Goal: Task Accomplishment & Management: Manage account settings

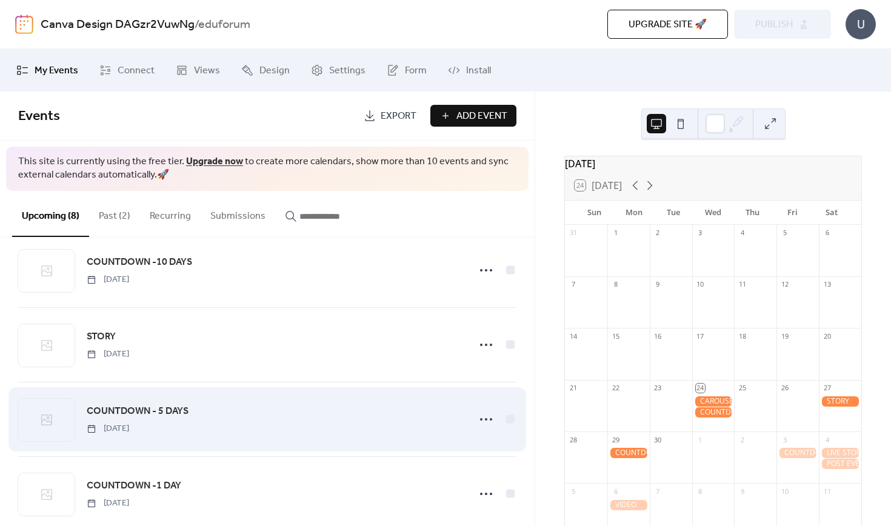
scroll to position [95, 0]
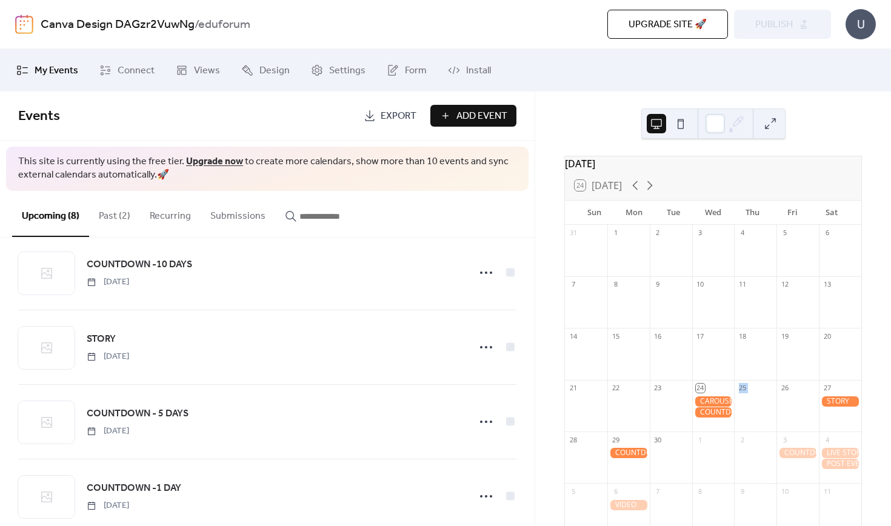
drag, startPoint x: 705, startPoint y: 409, endPoint x: 747, endPoint y: 408, distance: 42.4
click at [748, 408] on div "31 1 2 3 4 5 6 7 8 9 10 11 12 13 14 15 16 17 18 19 20 21 22 23 24 25 26 27 28 2…" at bounding box center [713, 385] width 296 height 320
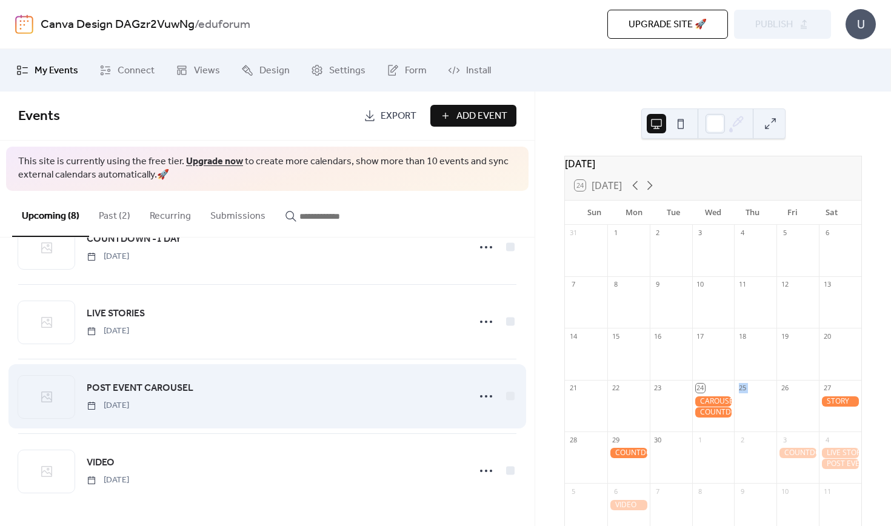
scroll to position [344, 0]
click at [483, 399] on icon at bounding box center [486, 396] width 19 height 19
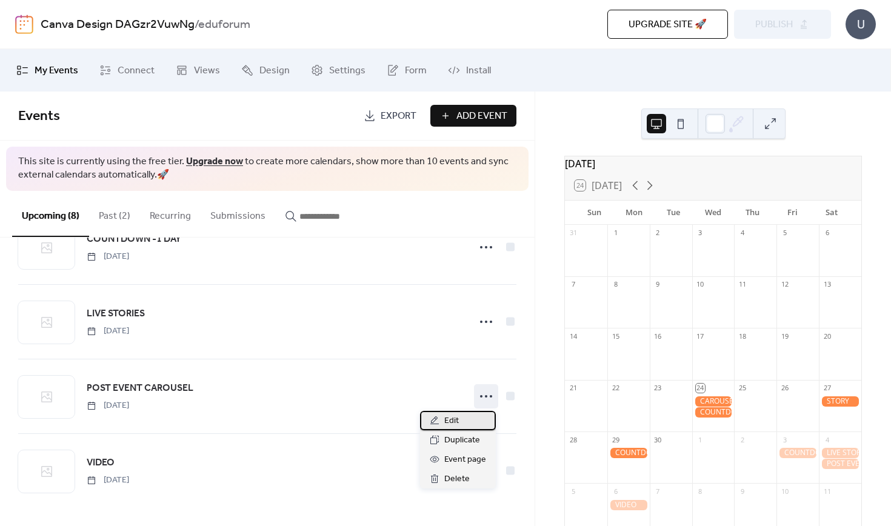
click at [454, 423] on span "Edit" at bounding box center [451, 421] width 15 height 15
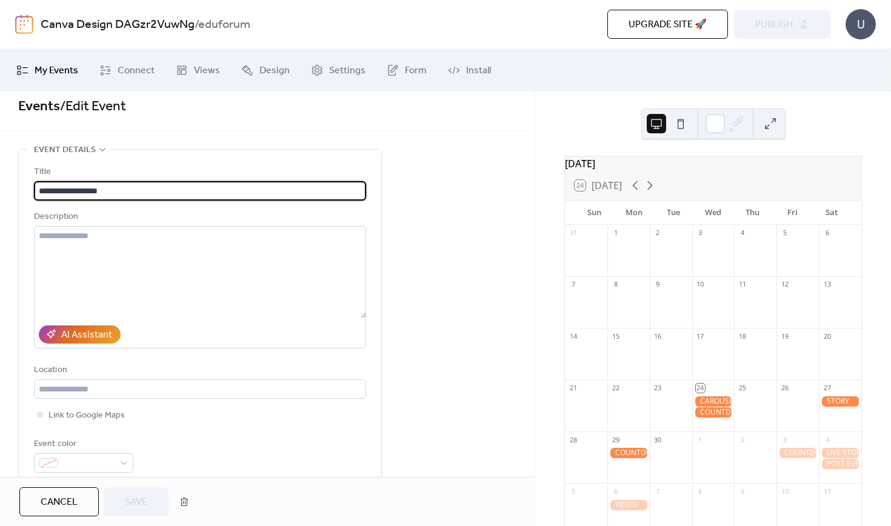
scroll to position [13, 0]
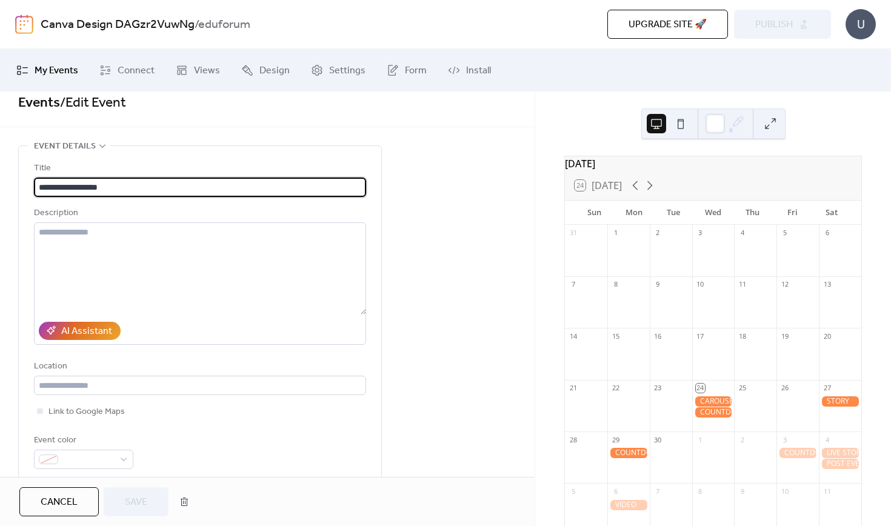
click at [65, 502] on span "Cancel" at bounding box center [59, 502] width 37 height 15
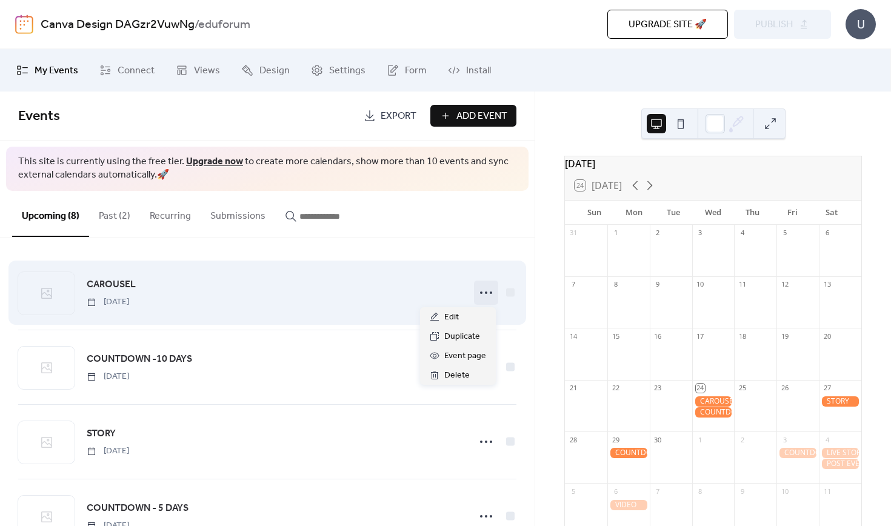
click at [484, 289] on icon at bounding box center [486, 292] width 19 height 19
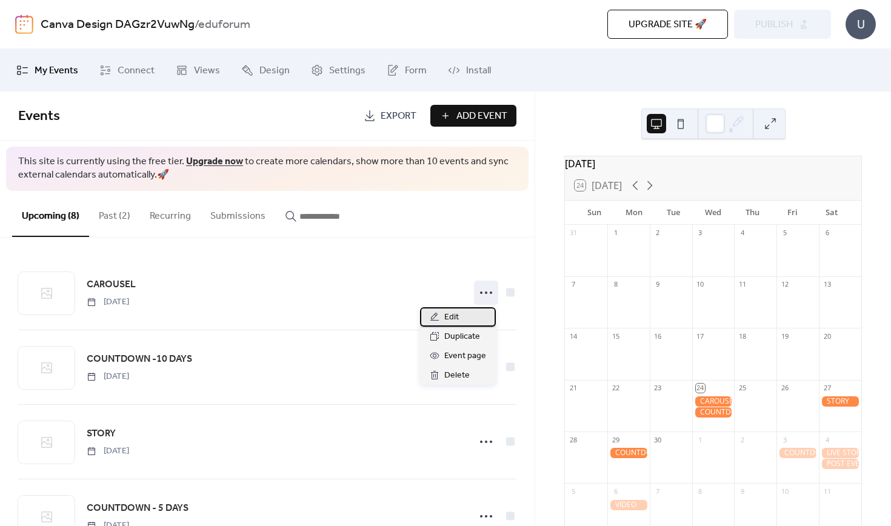
click at [469, 313] on div "Edit" at bounding box center [458, 316] width 76 height 19
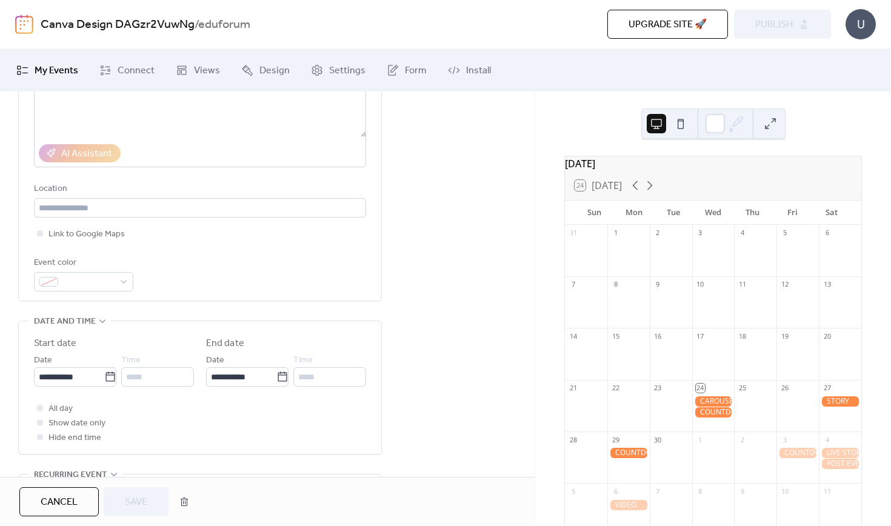
scroll to position [193, 0]
click at [105, 379] on icon at bounding box center [109, 374] width 9 height 10
click at [103, 384] on input "**********" at bounding box center [69, 374] width 70 height 19
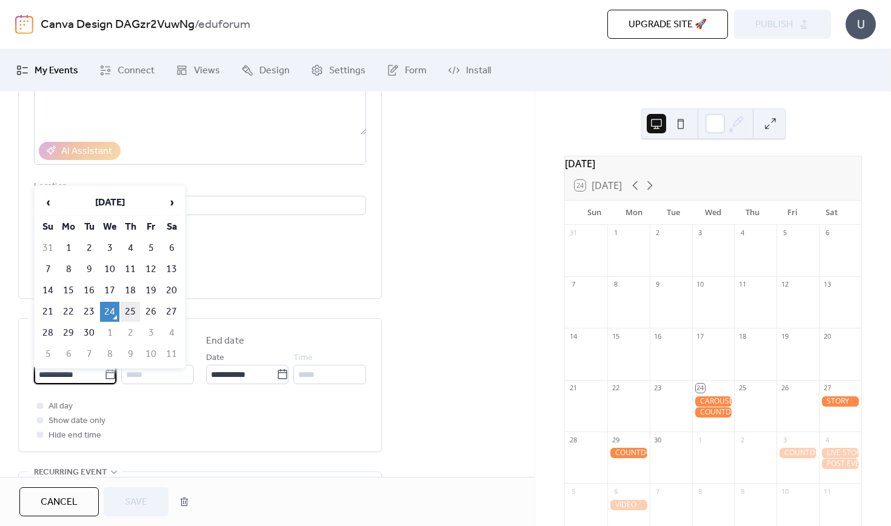
click at [128, 313] on td "25" at bounding box center [130, 312] width 19 height 20
type input "**********"
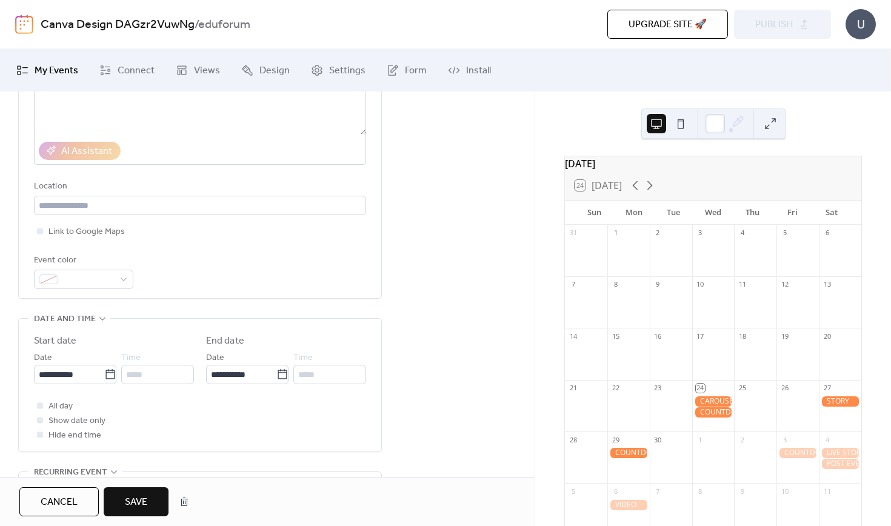
click at [122, 504] on button "Save" at bounding box center [136, 501] width 65 height 29
